Goal: Entertainment & Leisure: Consume media (video, audio)

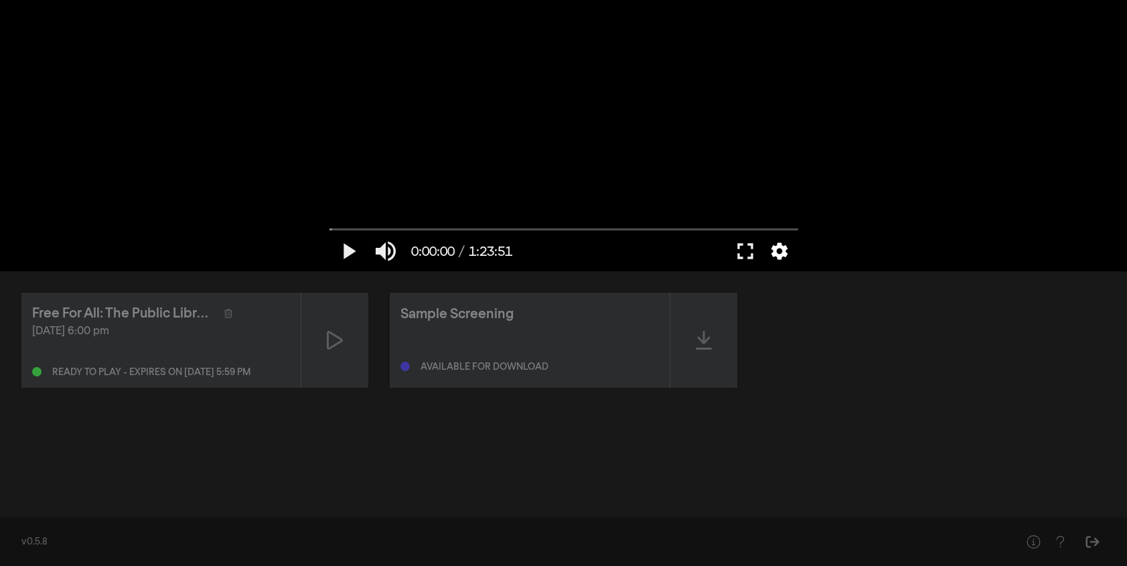
click at [773, 252] on button "settings" at bounding box center [779, 251] width 31 height 40
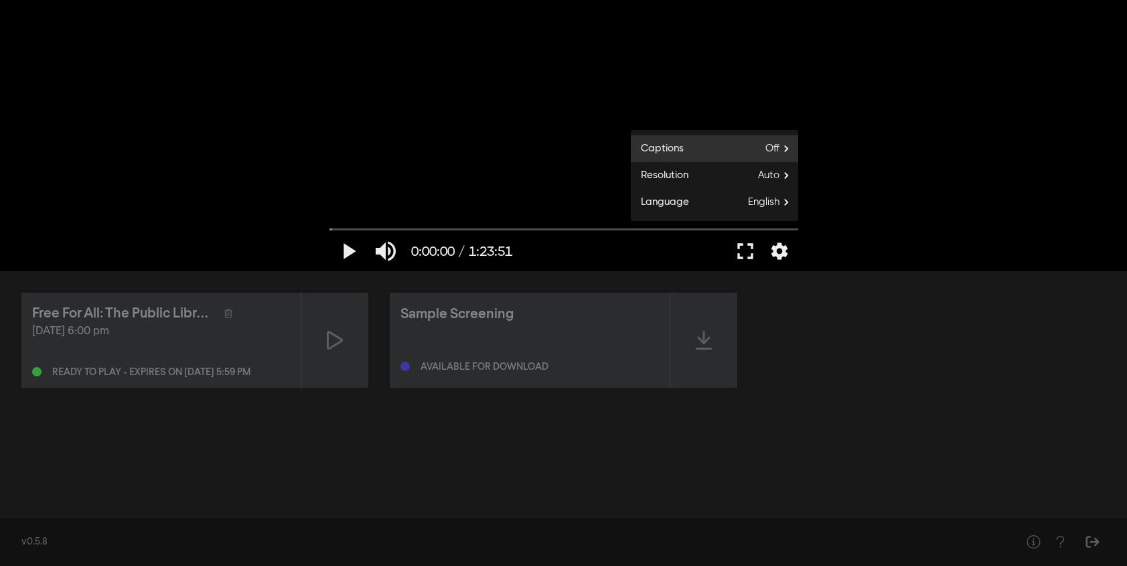
click at [777, 146] on span "Off" at bounding box center [781, 149] width 33 height 20
click at [745, 165] on button "English" at bounding box center [714, 165] width 167 height 20
click at [893, 235] on div "play_arrow 0:00:00 / 1:23:51 volume_up fullscreen settings closed_caption Capti…" at bounding box center [563, 135] width 1127 height 271
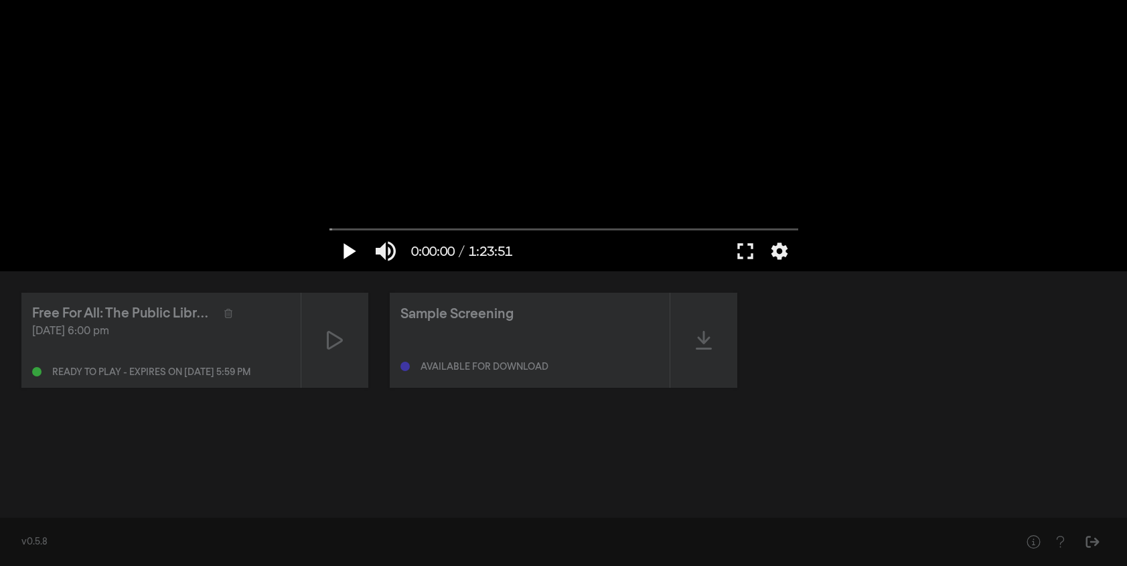
click at [349, 247] on button "play_arrow" at bounding box center [347, 251] width 37 height 40
click at [747, 251] on button "fullscreen" at bounding box center [745, 251] width 37 height 40
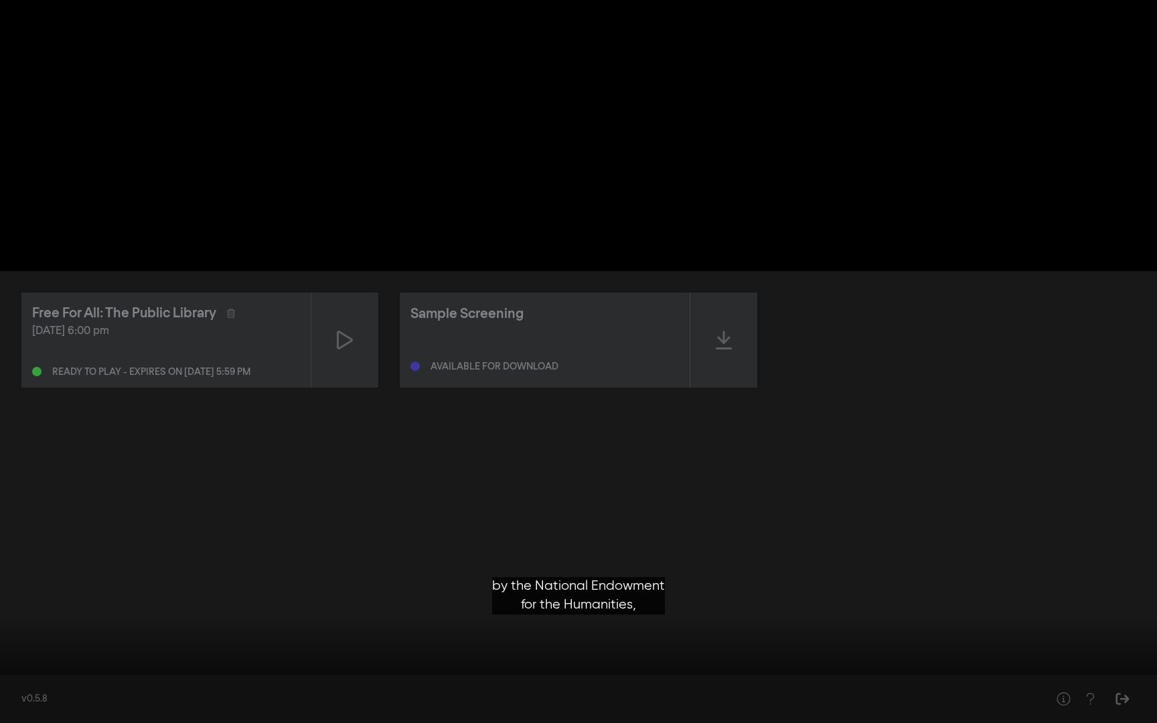
click at [21, 565] on button "play_arrow" at bounding box center [25, 703] width 37 height 40
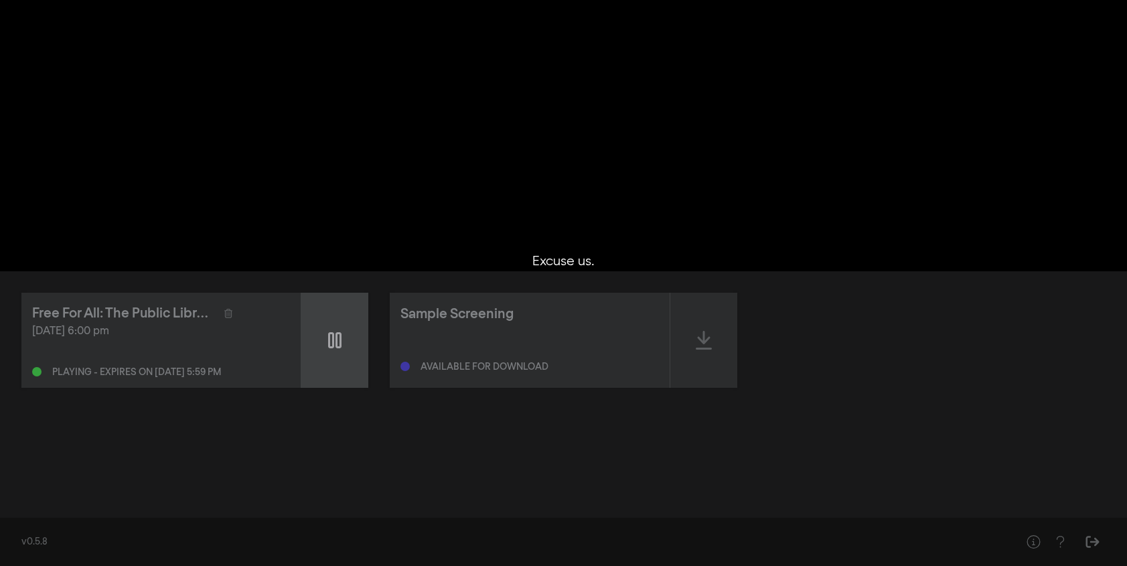
click at [323, 332] on div at bounding box center [334, 340] width 67 height 95
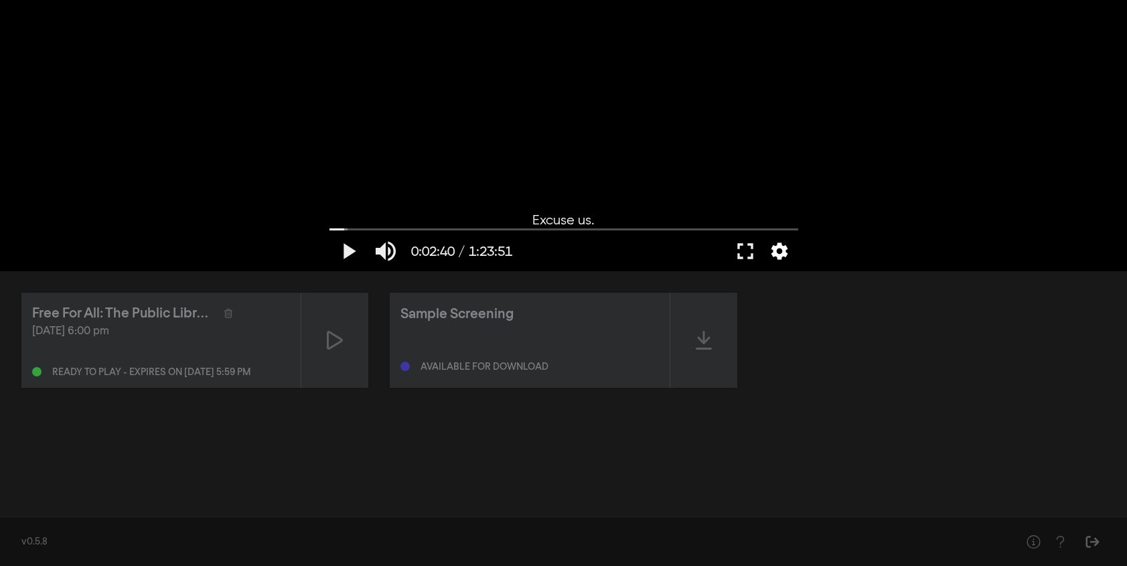
click at [779, 246] on button "settings" at bounding box center [779, 251] width 31 height 40
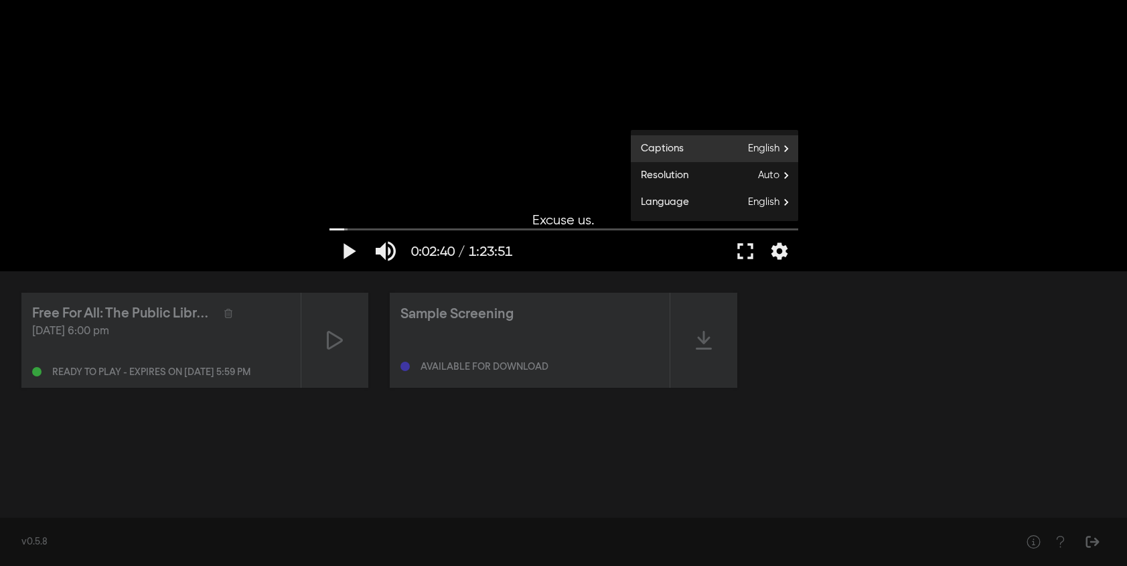
click at [779, 146] on span "English" at bounding box center [773, 149] width 50 height 20
click at [700, 204] on button "Off" at bounding box center [714, 206] width 167 height 20
click at [336, 254] on button "play_arrow" at bounding box center [347, 251] width 37 height 40
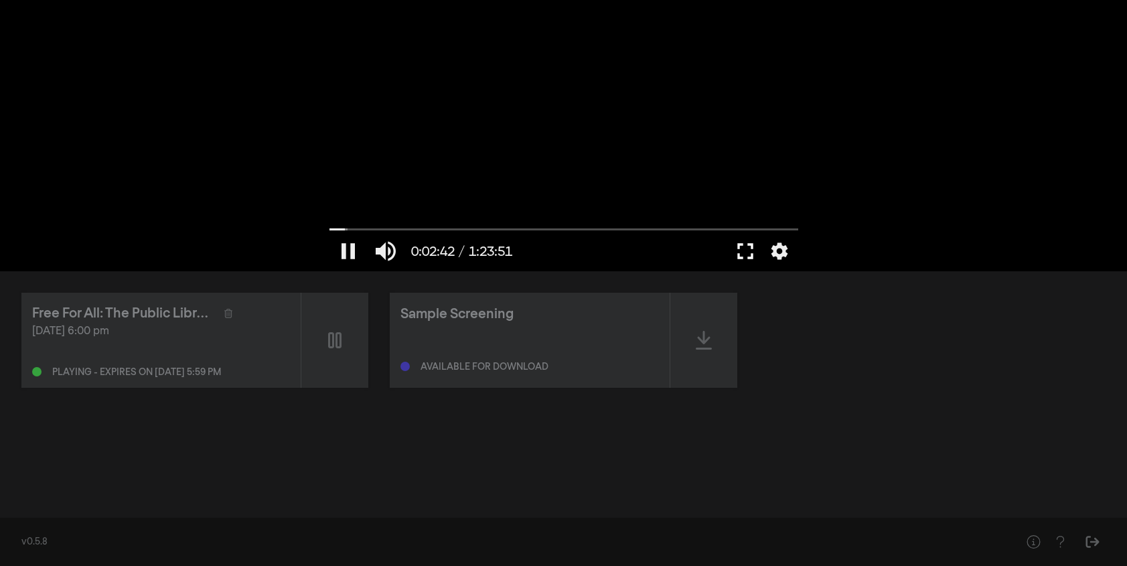
click at [753, 247] on button "fullscreen" at bounding box center [745, 251] width 37 height 40
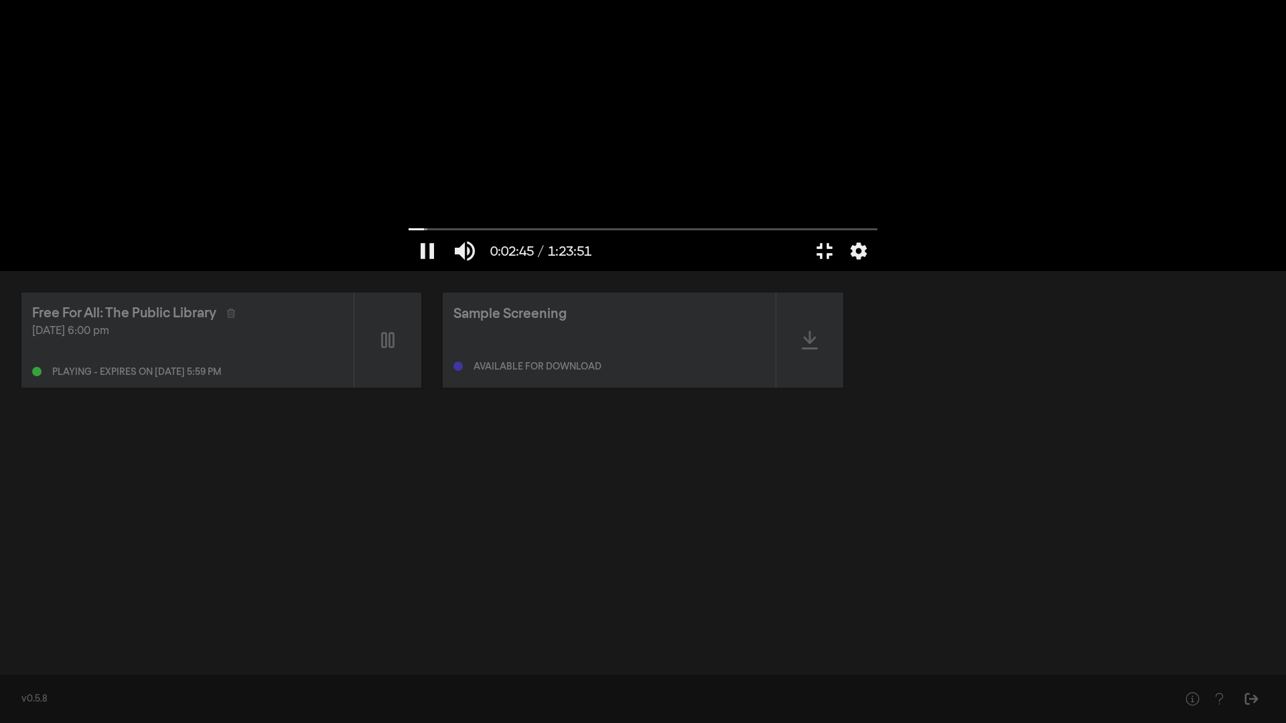
type input "165.87236"
